Goal: Information Seeking & Learning: Learn about a topic

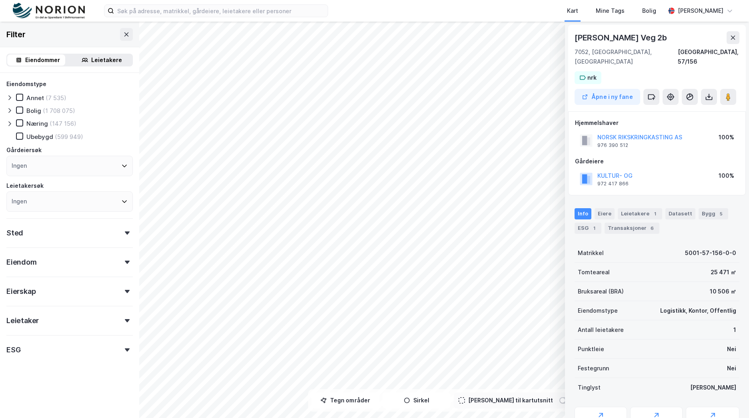
scroll to position [40, 0]
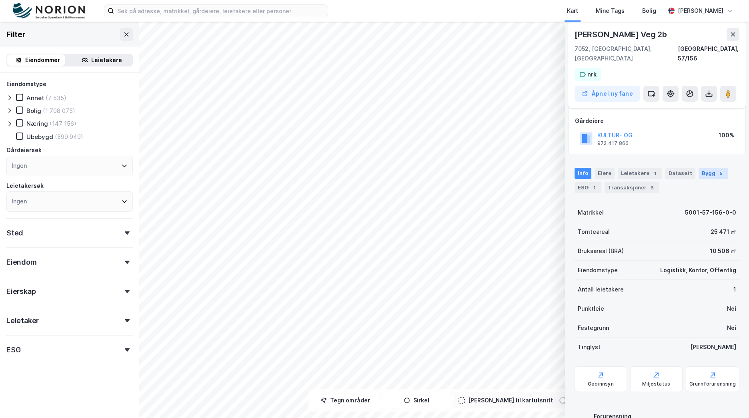
click at [717, 169] on div "5" at bounding box center [721, 173] width 8 height 8
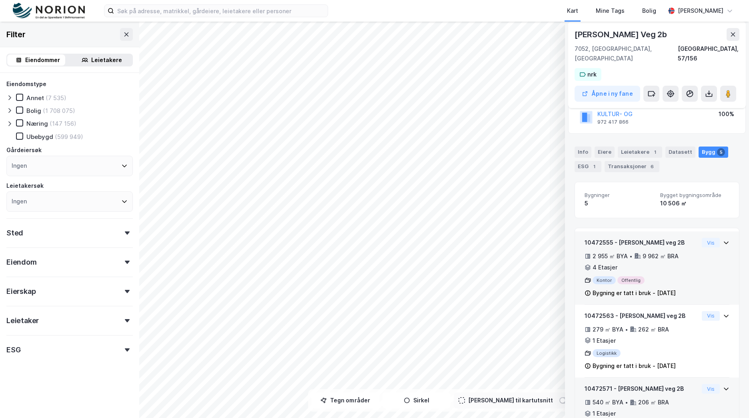
scroll to position [61, 0]
click at [674, 252] on div "9 962 ㎡ BRA" at bounding box center [661, 257] width 36 height 10
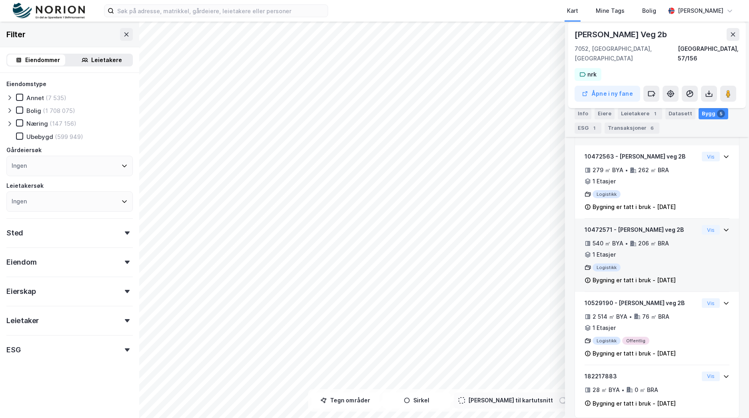
scroll to position [282, 0]
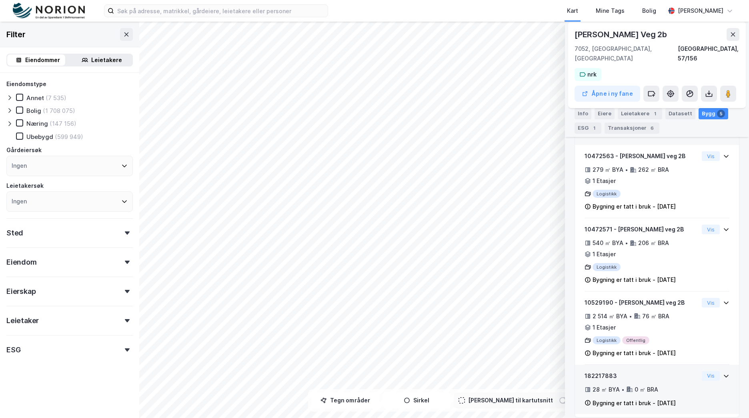
click at [710, 365] on div "182217883 28 ㎡ BYA • 0 ㎡ BRA Bygning er tatt i bruk - [DATE] Vis" at bounding box center [657, 390] width 164 height 50
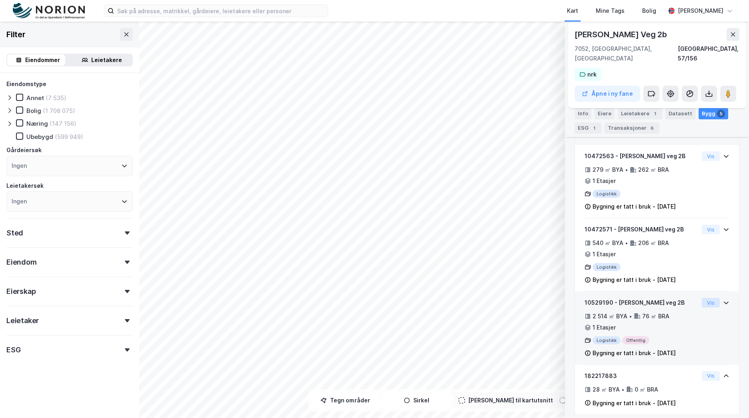
click at [706, 298] on button "Vis" at bounding box center [711, 303] width 18 height 10
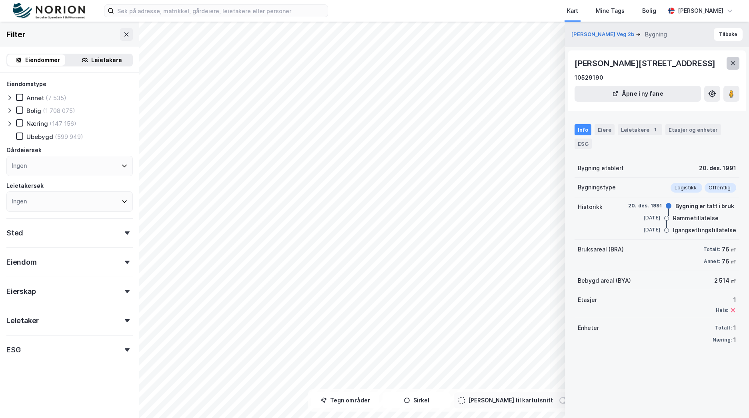
click at [735, 66] on icon at bounding box center [733, 63] width 6 height 6
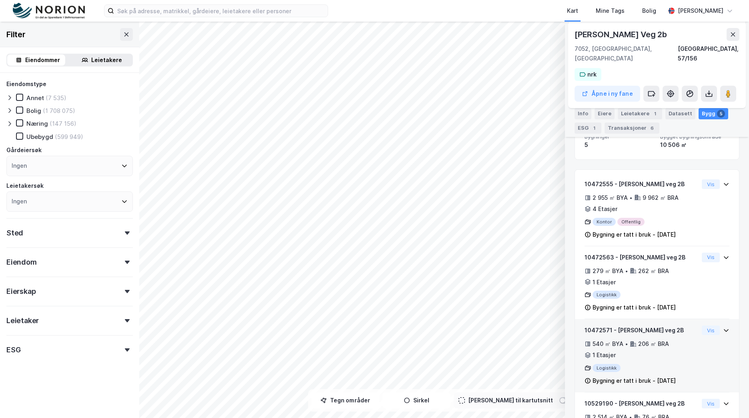
scroll to position [160, 0]
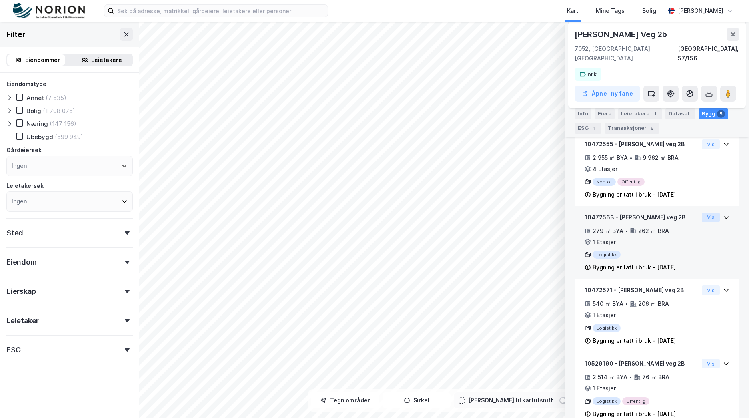
click at [708, 212] on button "Vis" at bounding box center [711, 217] width 18 height 10
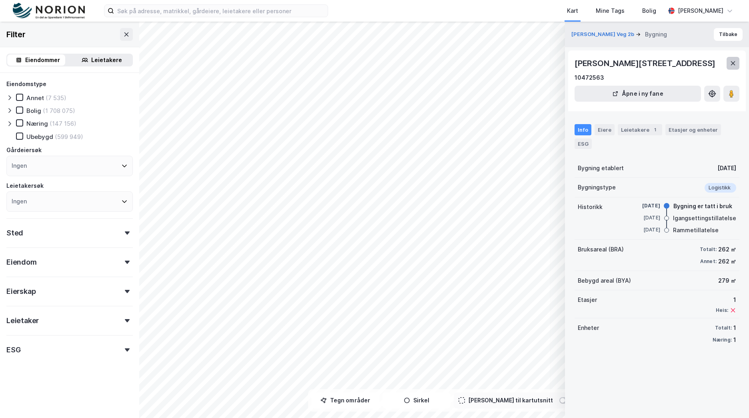
click at [731, 66] on icon at bounding box center [733, 63] width 6 height 6
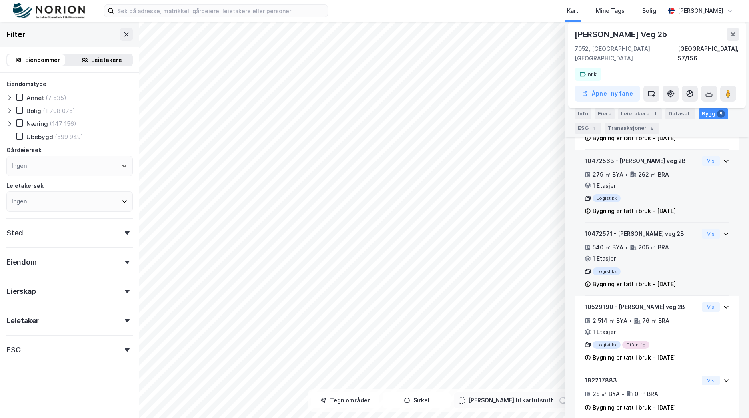
scroll to position [221, 0]
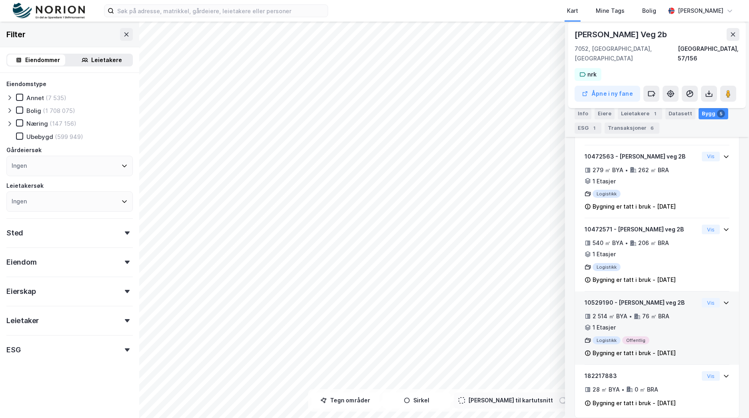
click at [647, 300] on div "10529190 - [PERSON_NAME] veg 2B 2 514 ㎡ BYA • 76 ㎡ BRA • 1 Etasjer Logistikk Of…" at bounding box center [642, 328] width 114 height 60
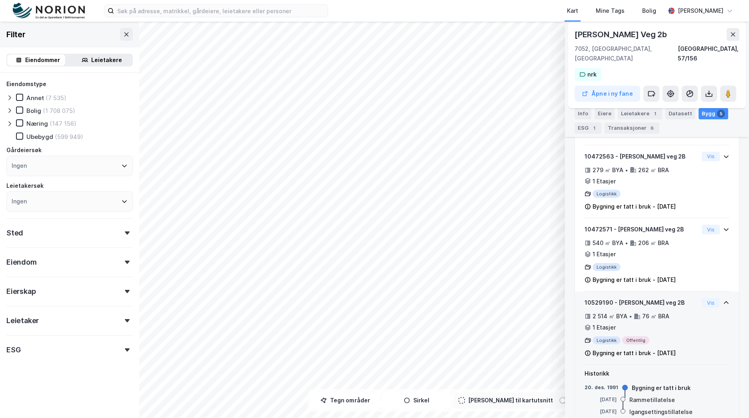
click at [663, 311] on div "76 ㎡ BRA" at bounding box center [655, 316] width 27 height 10
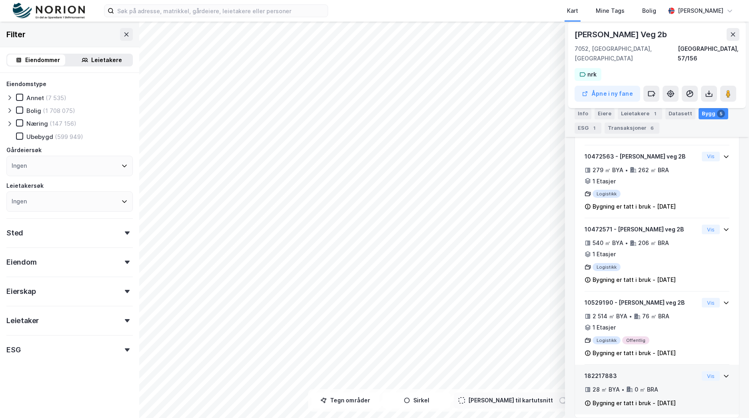
click at [664, 385] on div "28 ㎡ BYA • 0 ㎡ BRA" at bounding box center [642, 390] width 114 height 10
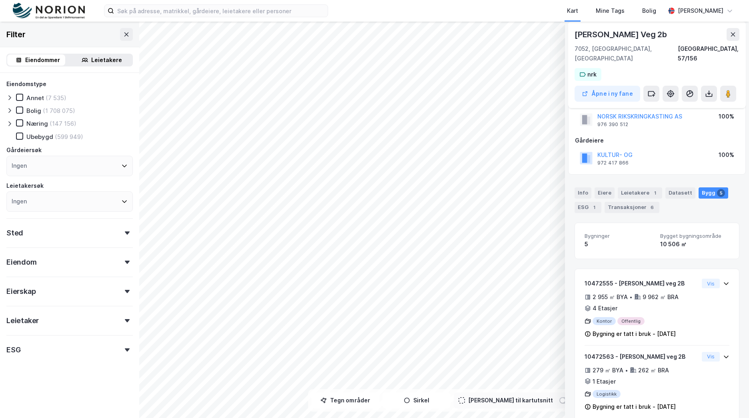
scroll to position [0, 0]
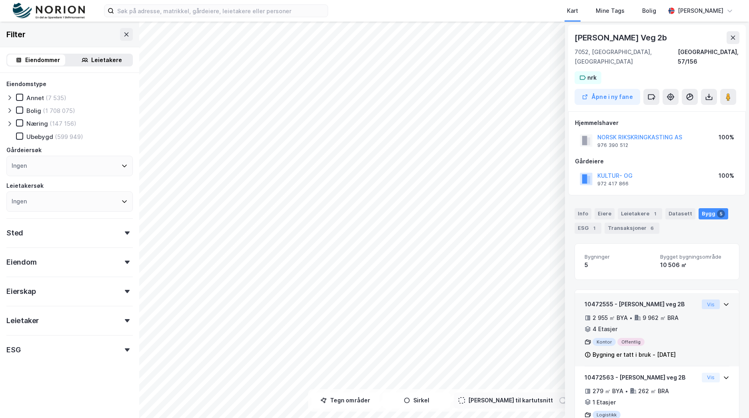
click at [705, 299] on button "Vis" at bounding box center [711, 304] width 18 height 10
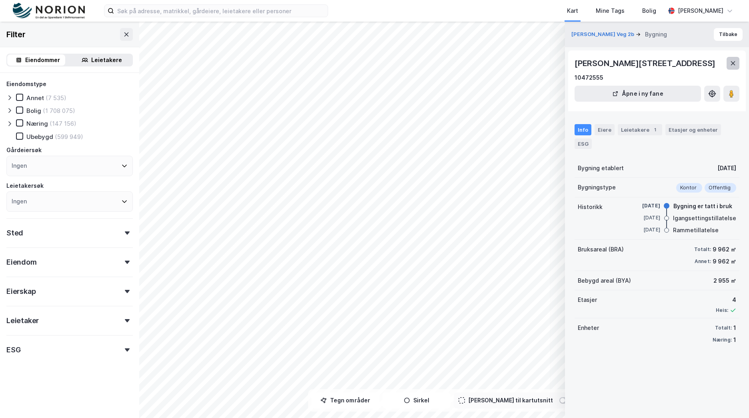
click at [732, 66] on icon at bounding box center [733, 63] width 6 height 6
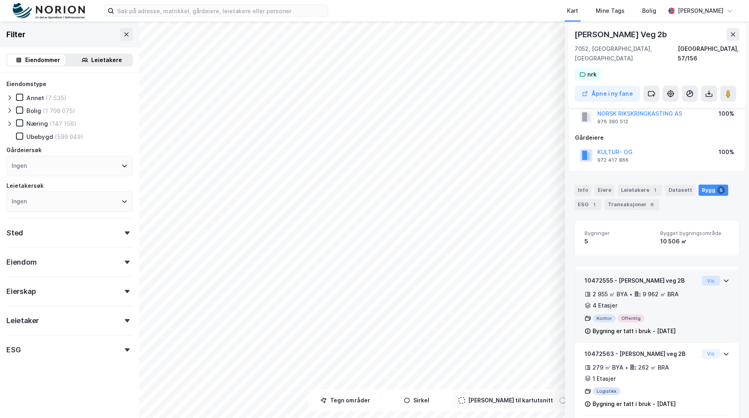
scroll to position [21, 0]
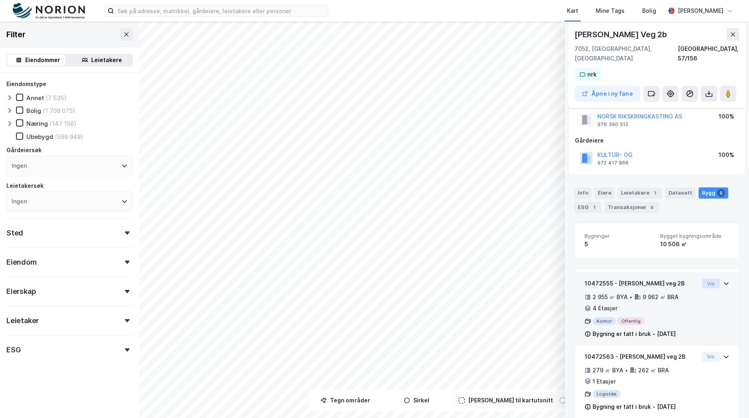
click at [705, 278] on button "Vis" at bounding box center [711, 283] width 18 height 10
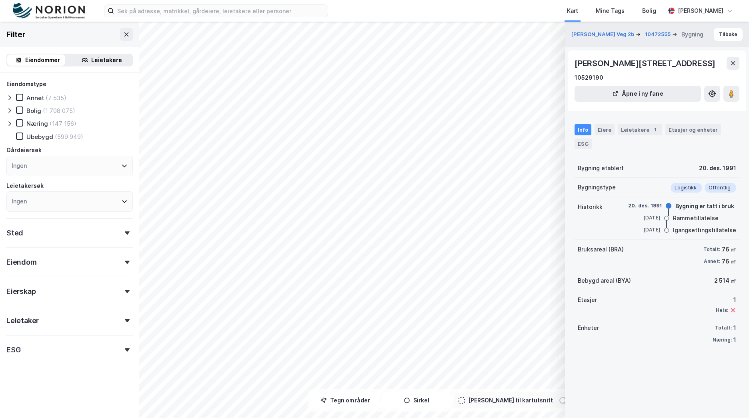
click at [733, 65] on icon at bounding box center [733, 63] width 4 height 4
